Goal: Task Accomplishment & Management: Use online tool/utility

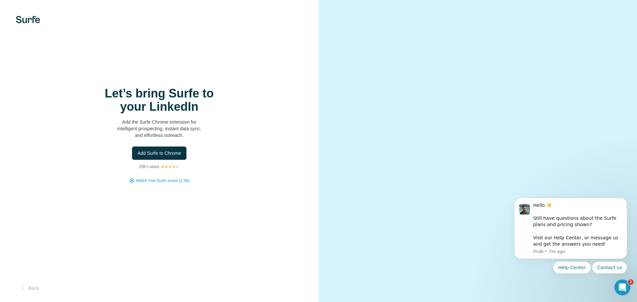
click at [602, 47] on div at bounding box center [478, 151] width 319 height 302
click at [383, 211] on video at bounding box center [477, 151] width 239 height 119
click at [620, 283] on icon "Open Intercom Messenger" at bounding box center [621, 286] width 11 height 11
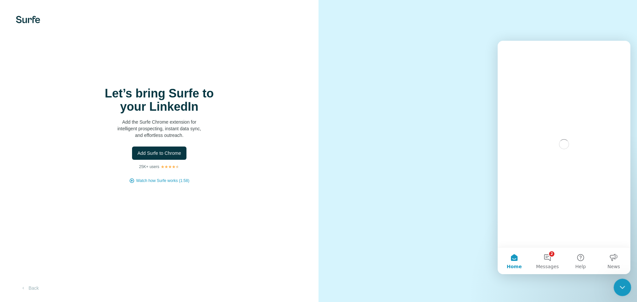
click at [621, 284] on icon "Close Intercom Messenger" at bounding box center [622, 287] width 8 height 8
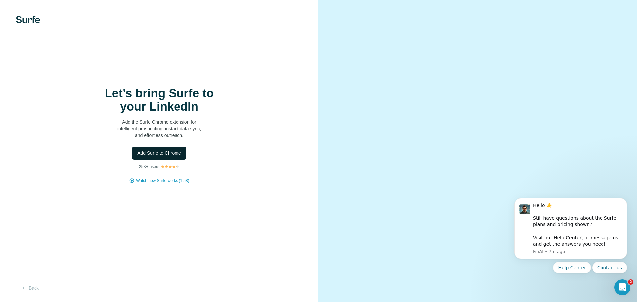
click at [164, 157] on button "Add Surfe to Chrome" at bounding box center [159, 153] width 54 height 13
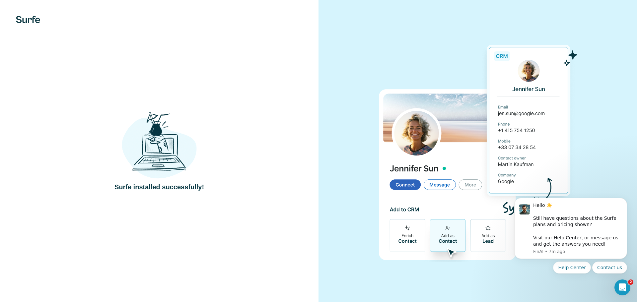
click at [187, 168] on img at bounding box center [159, 144] width 75 height 69
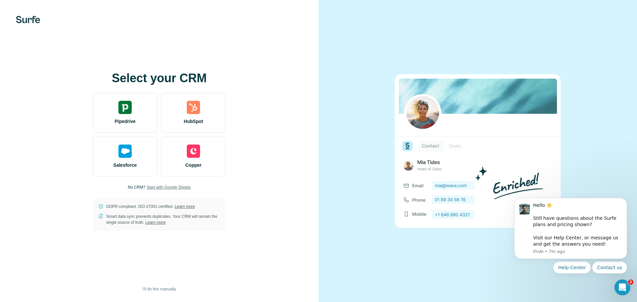
click at [171, 185] on span "Start with Google Sheets" at bounding box center [169, 187] width 44 height 6
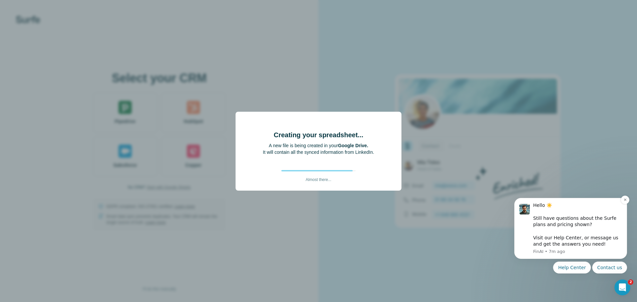
click at [595, 243] on div "Hello ☀️ ​ Still have questions about the Surfe plans and pricing shown? ​ Visi…" at bounding box center [577, 224] width 89 height 45
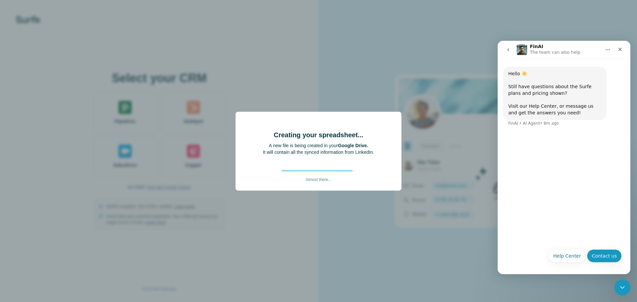
click at [595, 258] on button "Contact us" at bounding box center [604, 256] width 35 height 13
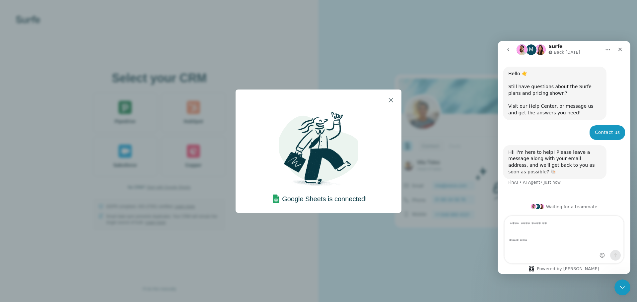
click at [324, 94] on div at bounding box center [319, 100] width 166 height 21
click at [470, 45] on div "Google Sheets is connected!" at bounding box center [318, 151] width 637 height 302
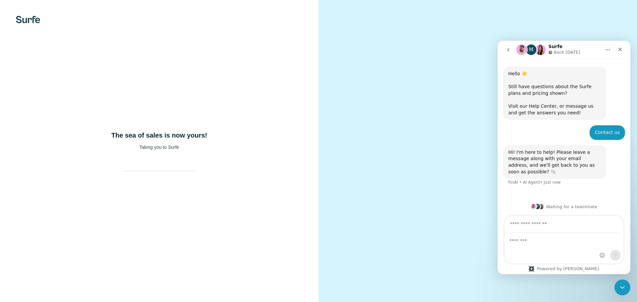
click at [507, 48] on icon "go back" at bounding box center [508, 49] width 5 height 5
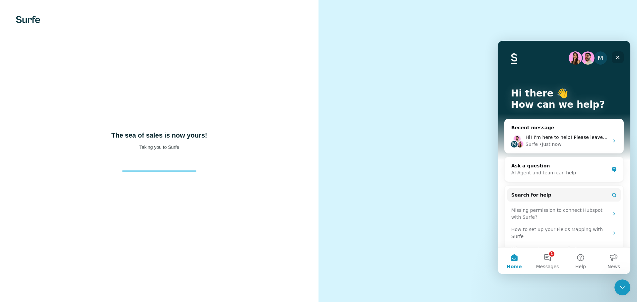
click at [621, 52] on div "Close" at bounding box center [618, 57] width 12 height 12
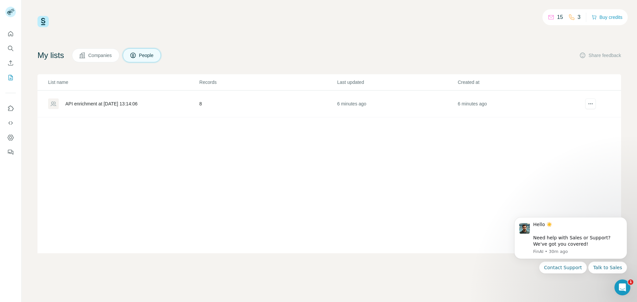
click at [213, 102] on td "8" at bounding box center [268, 104] width 138 height 27
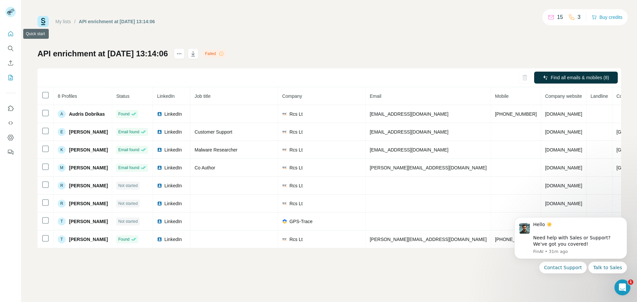
click at [11, 36] on icon "Quick start" at bounding box center [10, 34] width 7 height 7
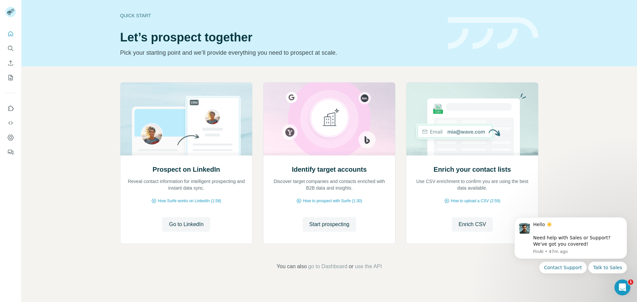
drag, startPoint x: 52, startPoint y: 66, endPoint x: 47, endPoint y: 64, distance: 5.2
